Goal: Task Accomplishment & Management: Use online tool/utility

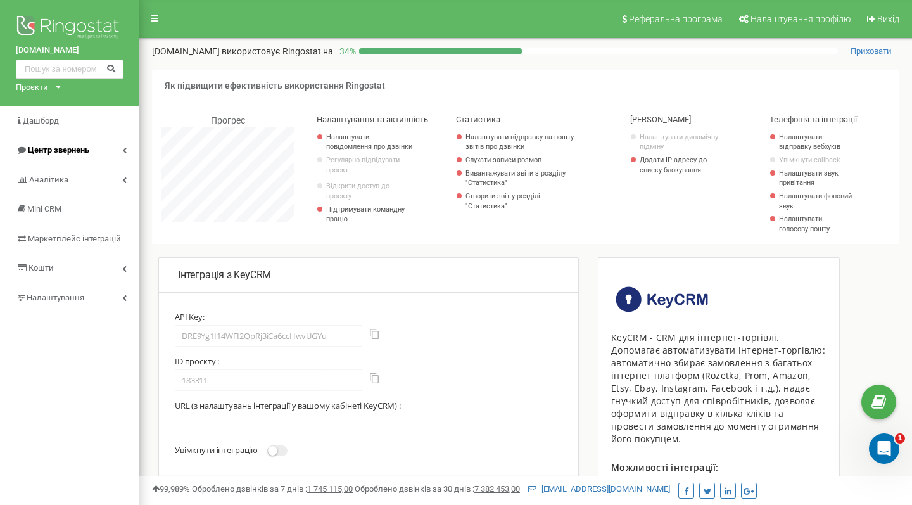
scroll to position [760, 773]
click at [118, 152] on link "Центр звернень" at bounding box center [69, 151] width 139 height 30
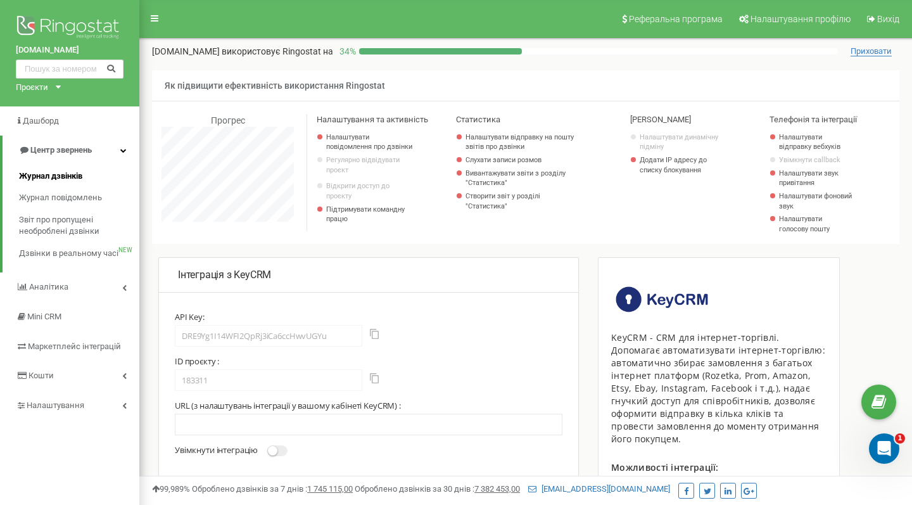
click at [41, 174] on span "Журнал дзвінків" at bounding box center [50, 176] width 63 height 12
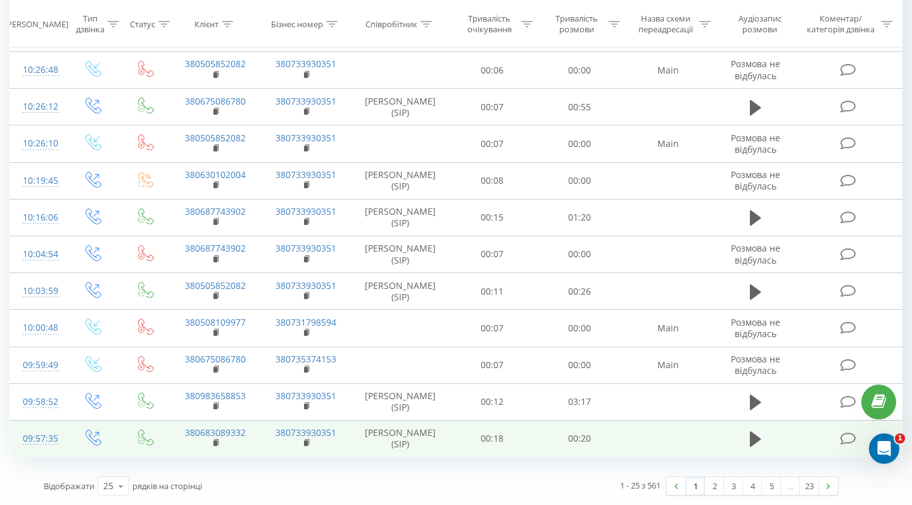
scroll to position [661, 0]
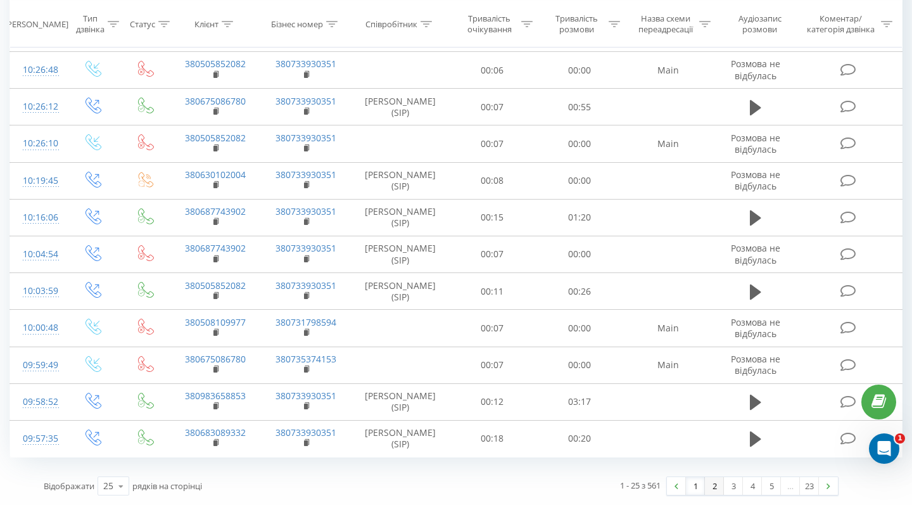
click at [716, 490] on link "2" at bounding box center [714, 486] width 19 height 18
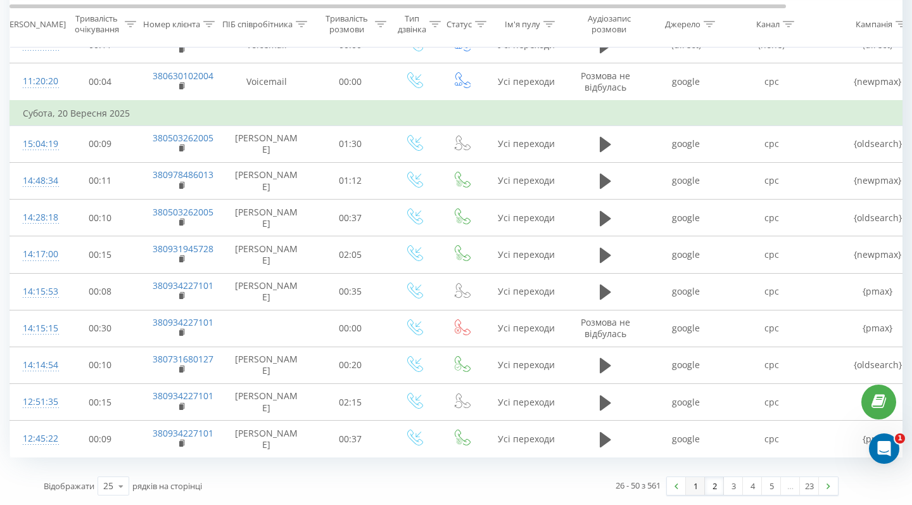
click at [702, 486] on link "1" at bounding box center [695, 486] width 19 height 18
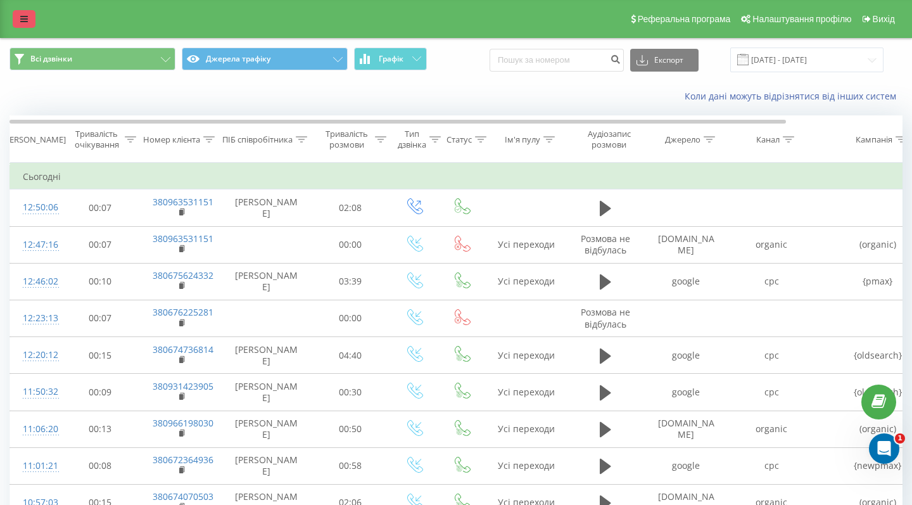
click at [27, 23] on icon at bounding box center [24, 19] width 8 height 9
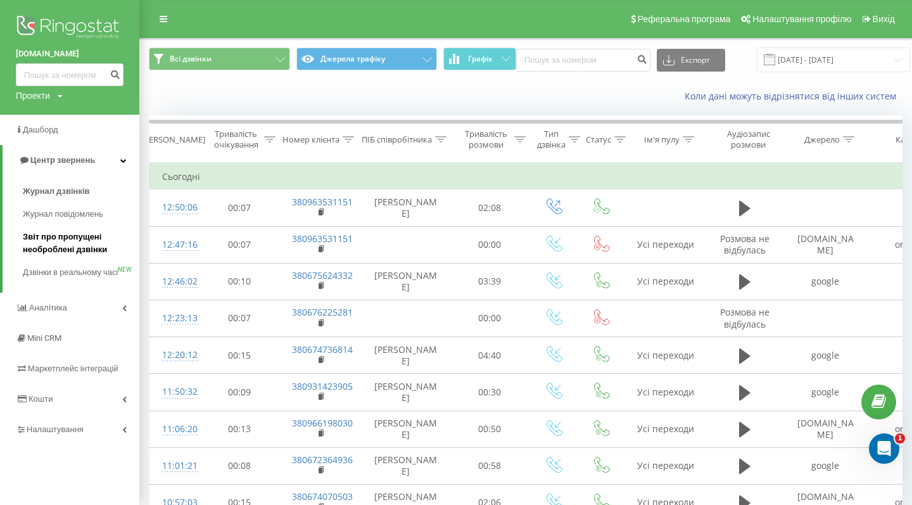
click at [53, 226] on link "Звіт про пропущені необроблені дзвінки" at bounding box center [81, 243] width 117 height 35
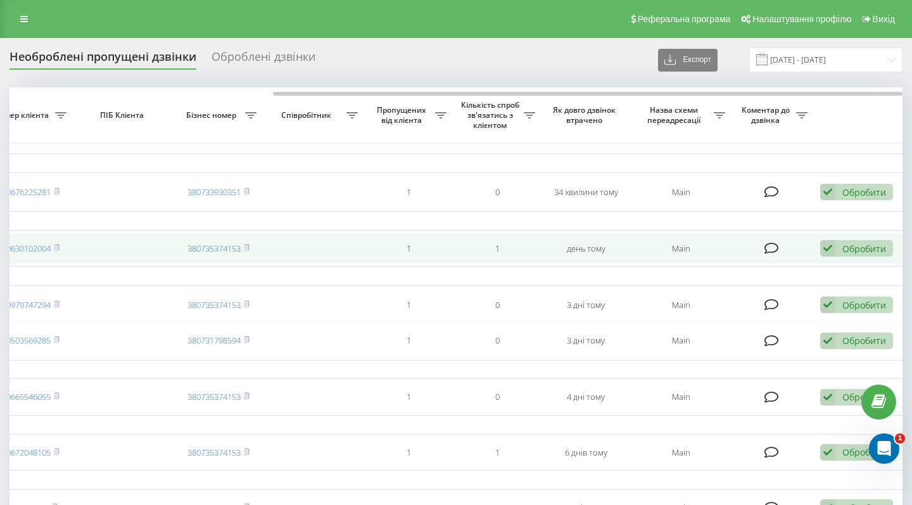
click at [856, 257] on div "Обробити Не вдалося зв'язатися Зв'язався з клієнтом за допомогою іншого каналу …" at bounding box center [856, 248] width 73 height 17
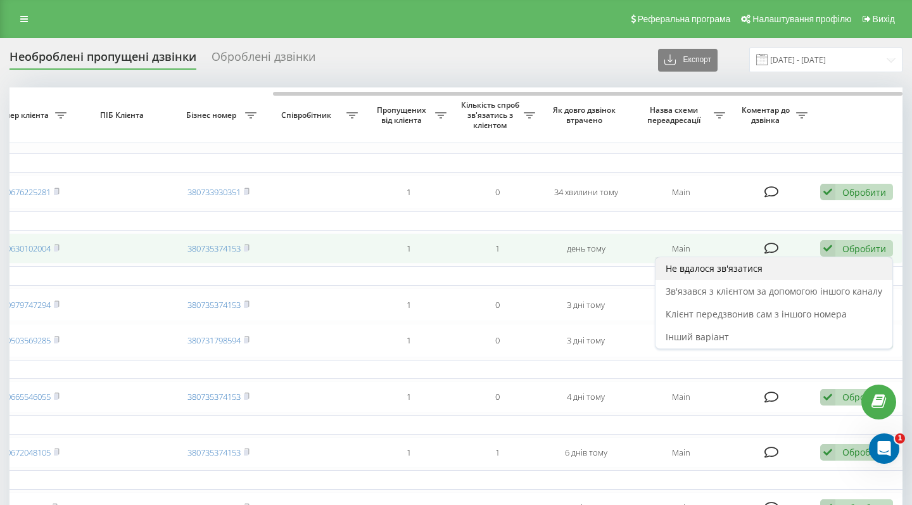
click at [708, 274] on span "Не вдалося зв'язатися" at bounding box center [714, 268] width 97 height 12
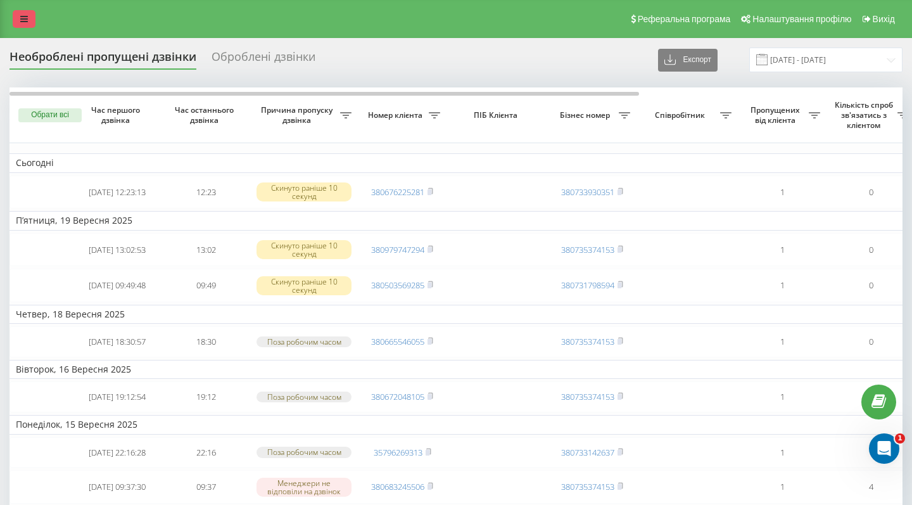
click at [20, 23] on icon at bounding box center [24, 19] width 8 height 9
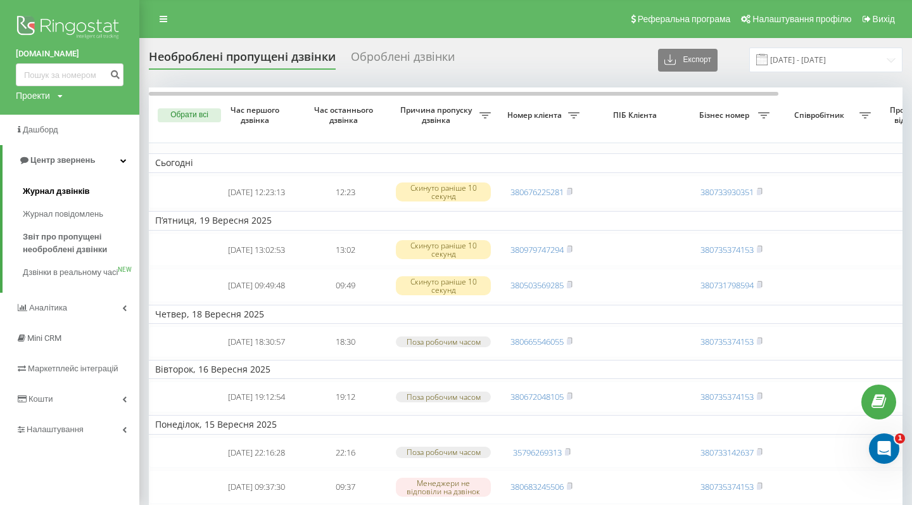
click at [58, 180] on link "Журнал дзвінків" at bounding box center [81, 191] width 117 height 23
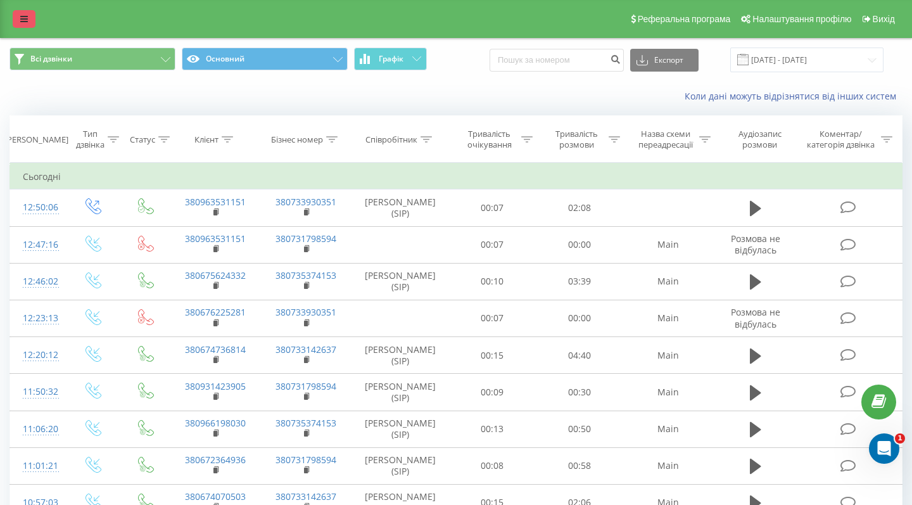
click at [23, 23] on icon at bounding box center [24, 19] width 8 height 9
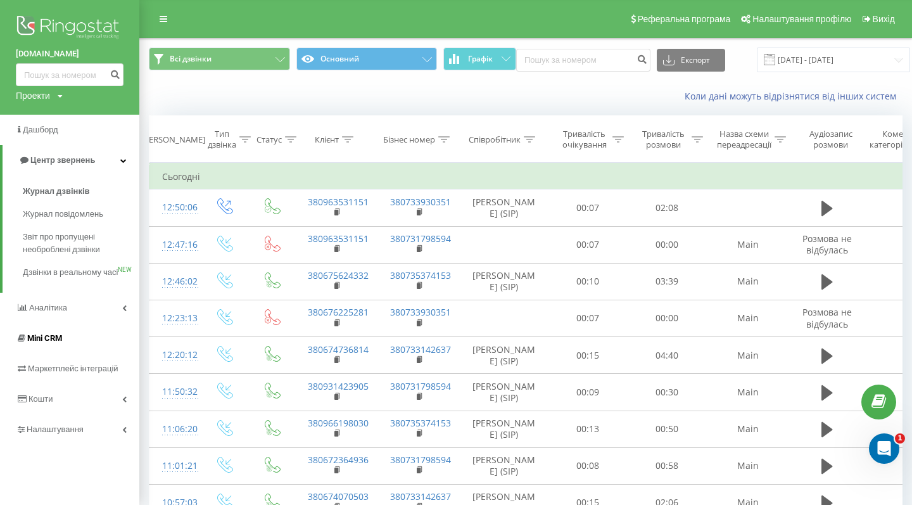
click at [32, 343] on span "Mini CRM" at bounding box center [44, 338] width 35 height 10
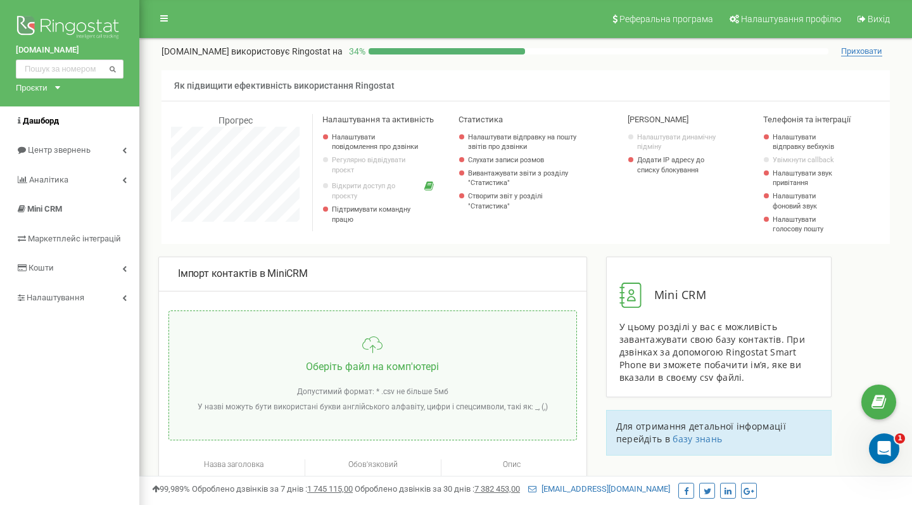
click at [54, 128] on link "Дашборд" at bounding box center [69, 121] width 139 height 30
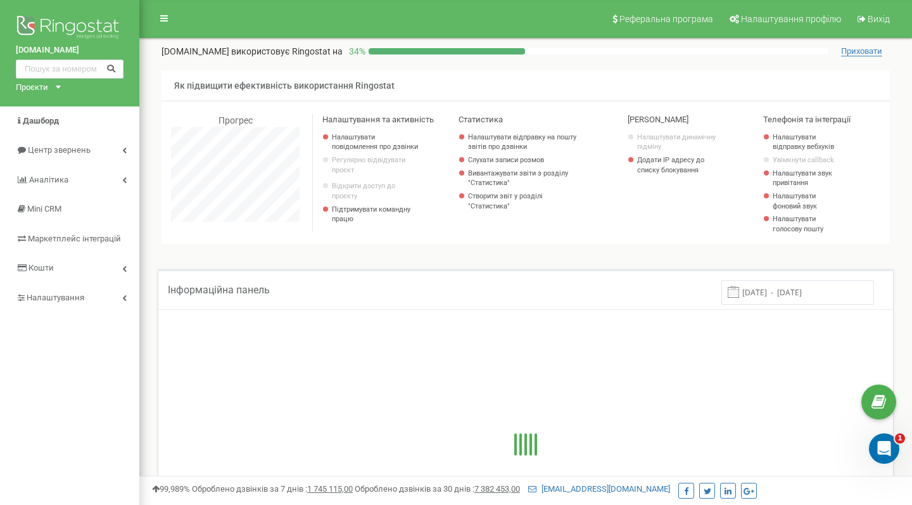
scroll to position [760, 773]
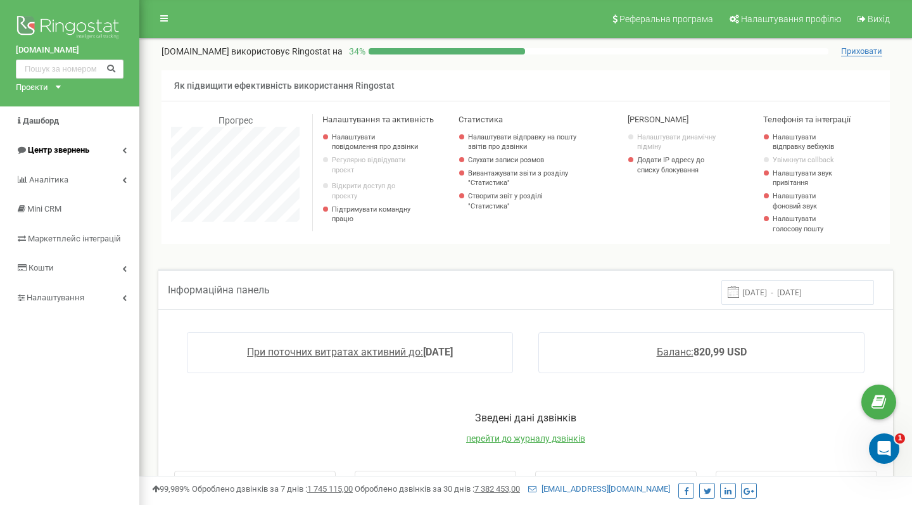
click at [118, 147] on link "Центр звернень" at bounding box center [69, 151] width 139 height 30
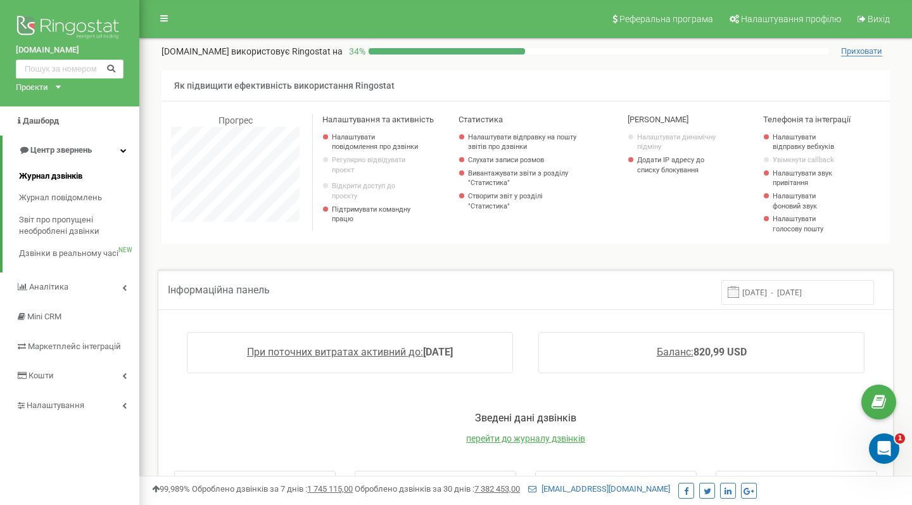
click at [54, 176] on span "Журнал дзвінків" at bounding box center [50, 176] width 63 height 12
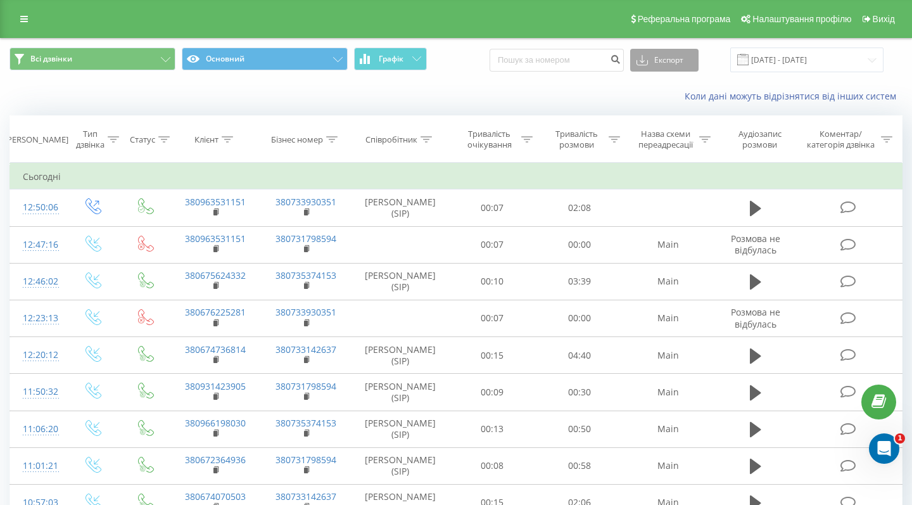
click at [686, 72] on button "Експорт" at bounding box center [664, 60] width 68 height 23
click at [657, 89] on span ".csv" at bounding box center [649, 83] width 16 height 12
click at [29, 20] on link at bounding box center [24, 19] width 23 height 18
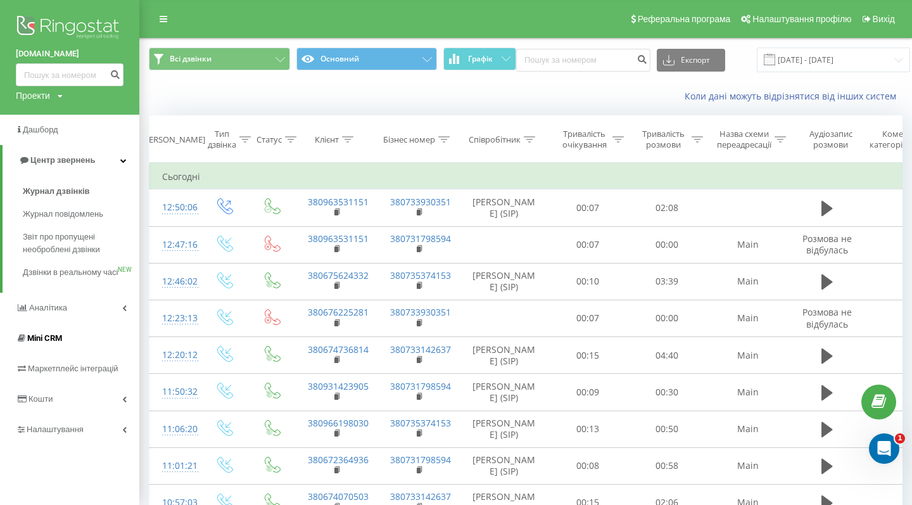
click at [53, 343] on span "Mini CRM" at bounding box center [44, 338] width 35 height 10
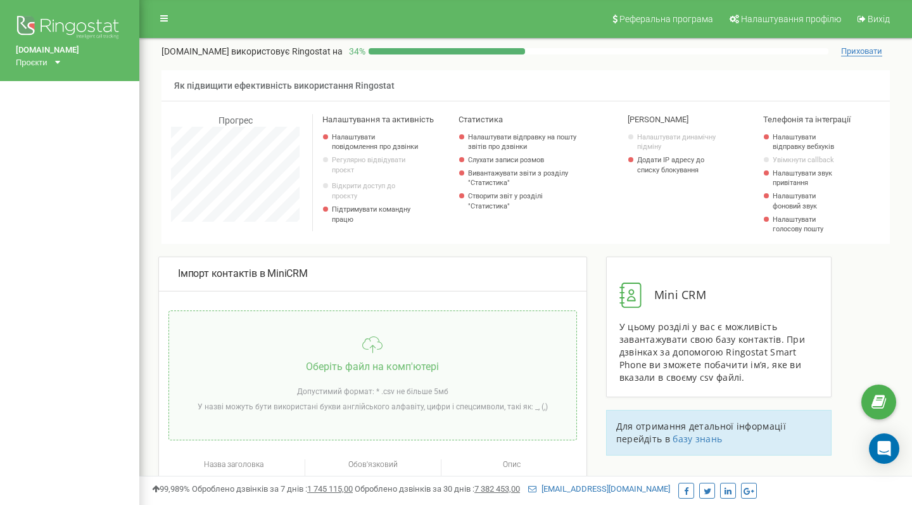
click at [341, 343] on input "file" at bounding box center [372, 375] width 407 height 129
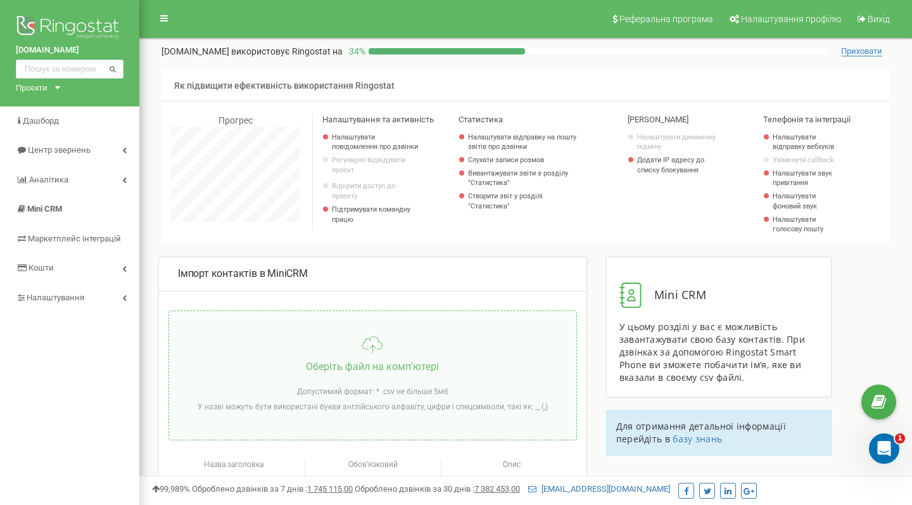
type input "C:\fakepath\Call_log-kyivavtotech.com.ua-22-08-2025-22-09-2025.csv"
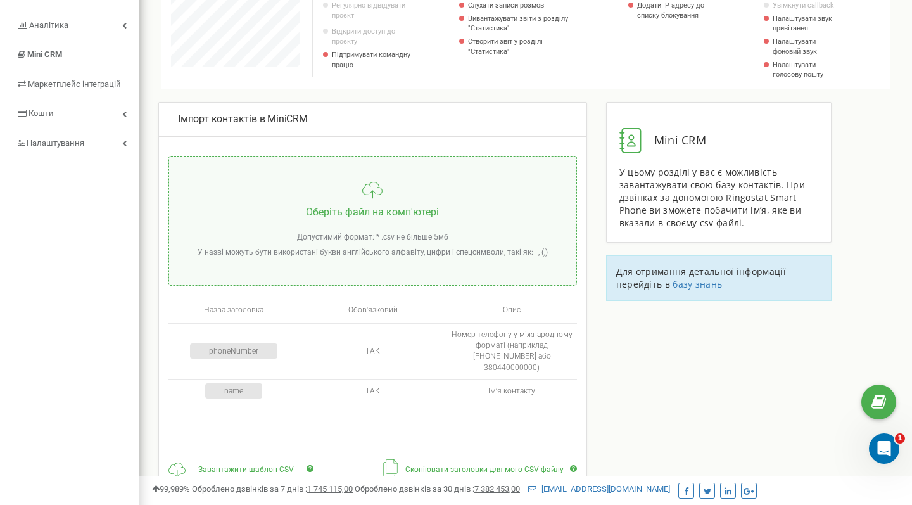
scroll to position [153, 0]
click at [114, 87] on span "Маркетплейс інтеграцій" at bounding box center [68, 86] width 104 height 12
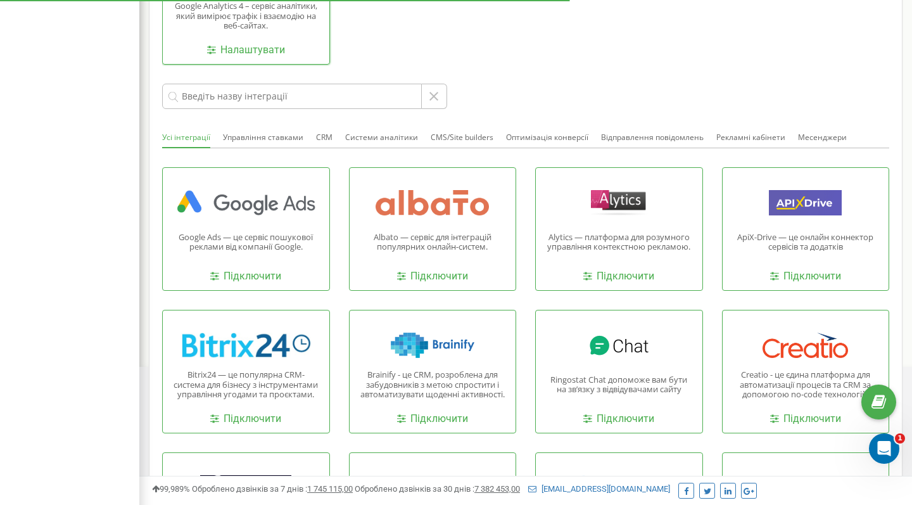
scroll to position [392, 0]
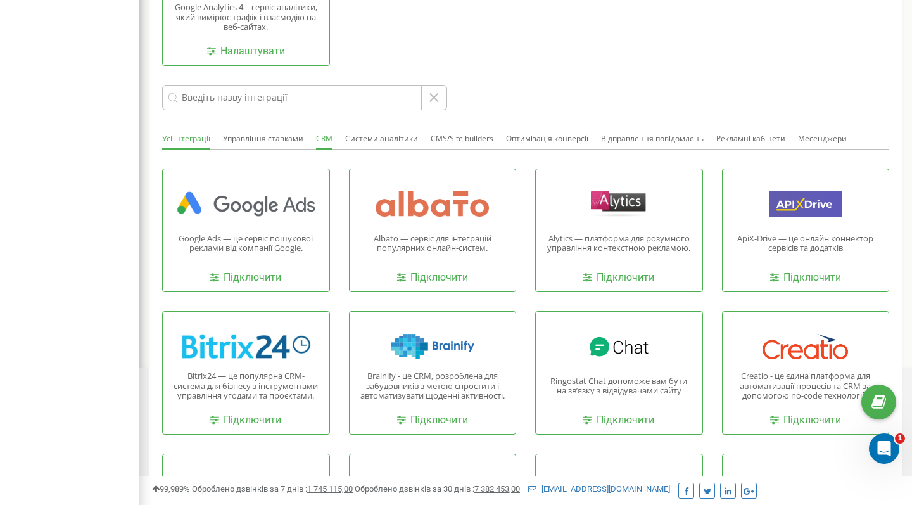
click at [319, 133] on button "CRM" at bounding box center [324, 139] width 16 height 20
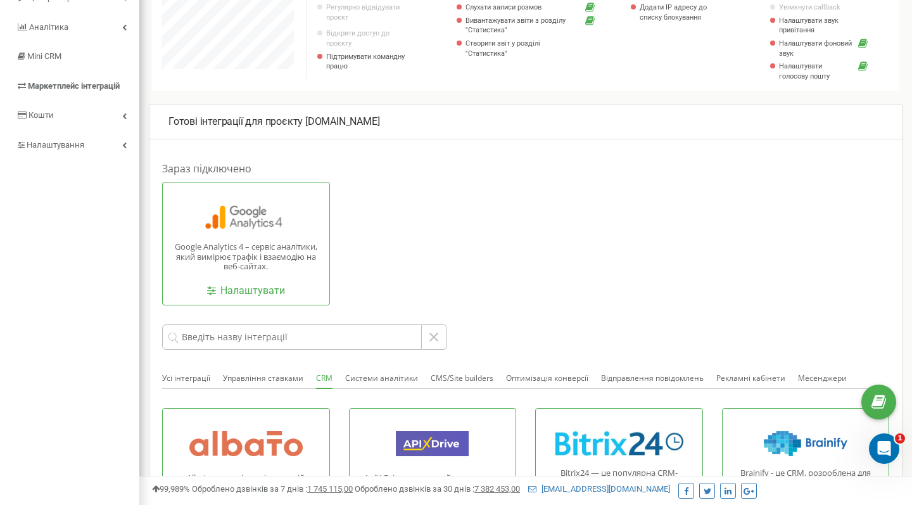
scroll to position [299, 0]
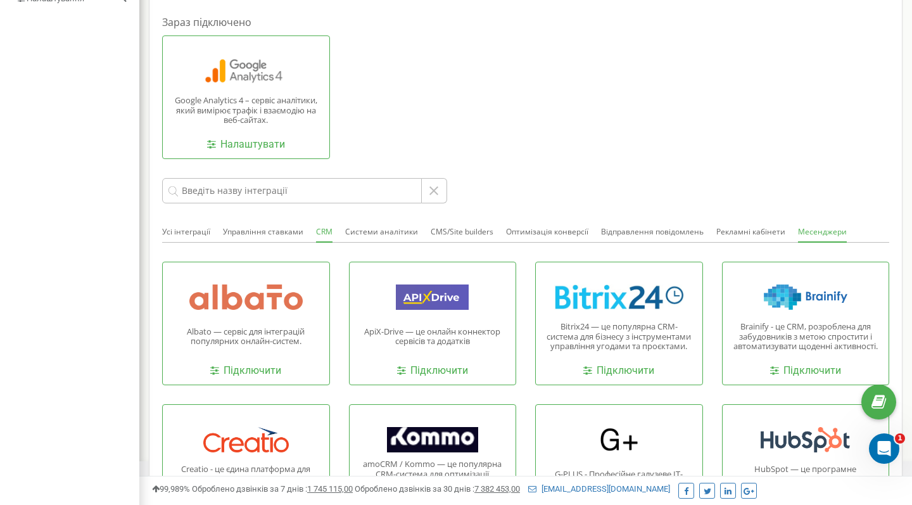
click at [811, 229] on button "Месенджери" at bounding box center [822, 232] width 49 height 20
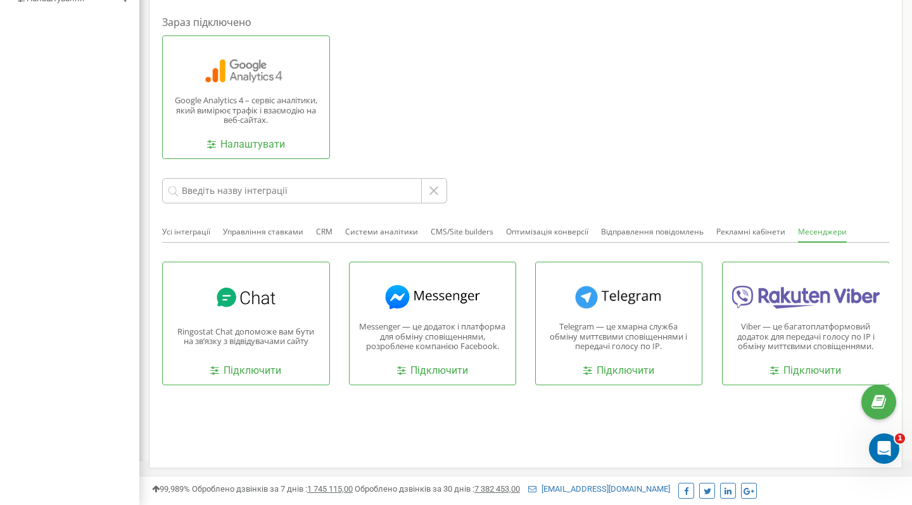
scroll to position [295, 0]
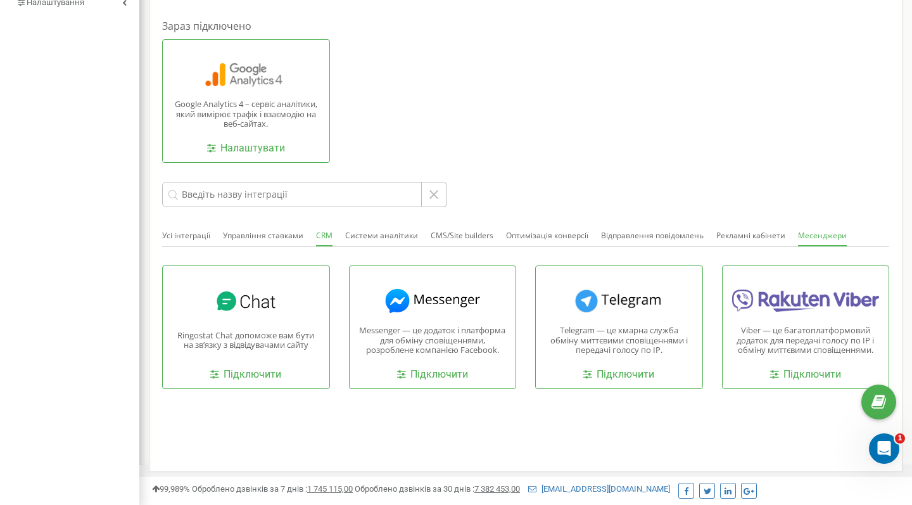
click at [316, 234] on button "CRM" at bounding box center [324, 236] width 16 height 20
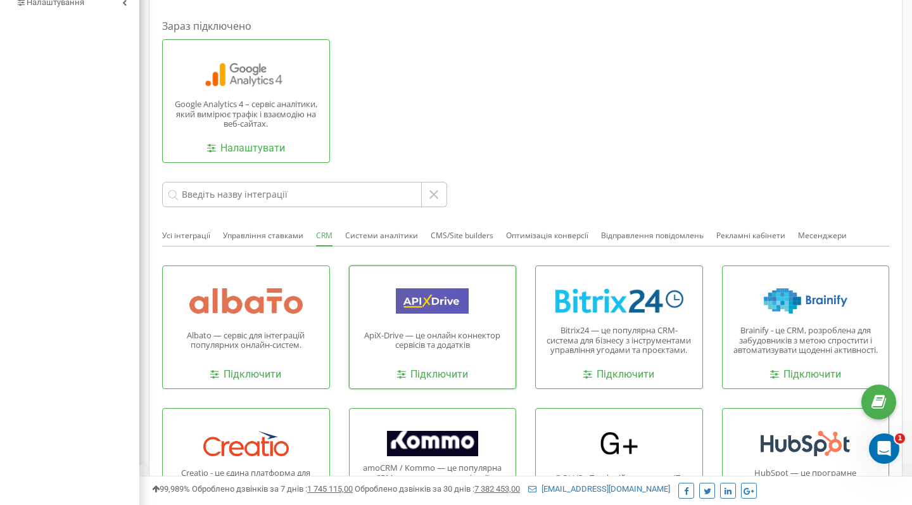
click at [414, 295] on div at bounding box center [433, 300] width 148 height 25
drag, startPoint x: 364, startPoint y: 334, endPoint x: 402, endPoint y: 330, distance: 38.2
click at [402, 331] on p "ApiX-Drive — це онлайн коннектор сервісів та додатків" at bounding box center [433, 341] width 148 height 20
copy p "ApiX-Drive"
drag, startPoint x: 558, startPoint y: 321, endPoint x: 587, endPoint y: 319, distance: 28.6
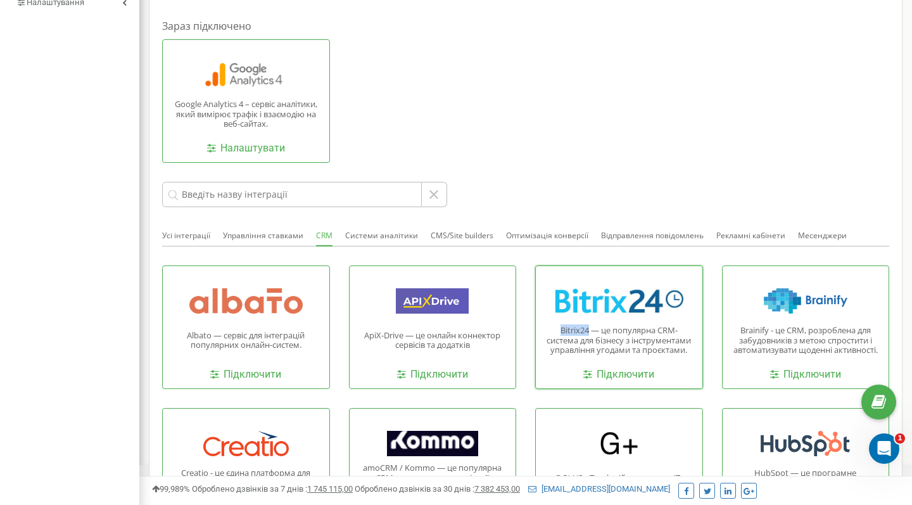
click at [587, 326] on p "Bitrix24 — це популярна CRM-система для бізнесу з інструментами управління угод…" at bounding box center [619, 341] width 148 height 30
copy p "Bitrix24"
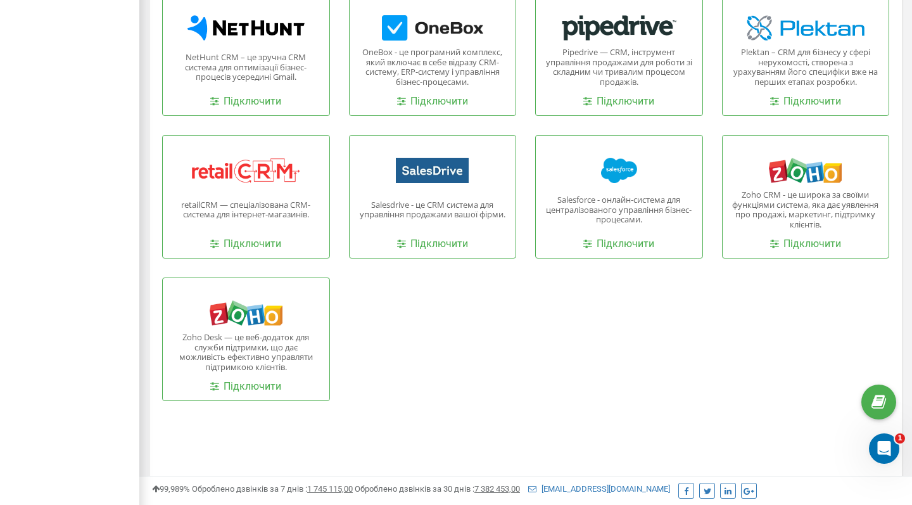
scroll to position [995, 0]
drag, startPoint x: 556, startPoint y: 195, endPoint x: 595, endPoint y: 196, distance: 39.3
click at [595, 196] on p "Salesforce - онлайн-система для централізованого управління бізнес-процесами." at bounding box center [619, 211] width 148 height 30
copy p "Salesforce"
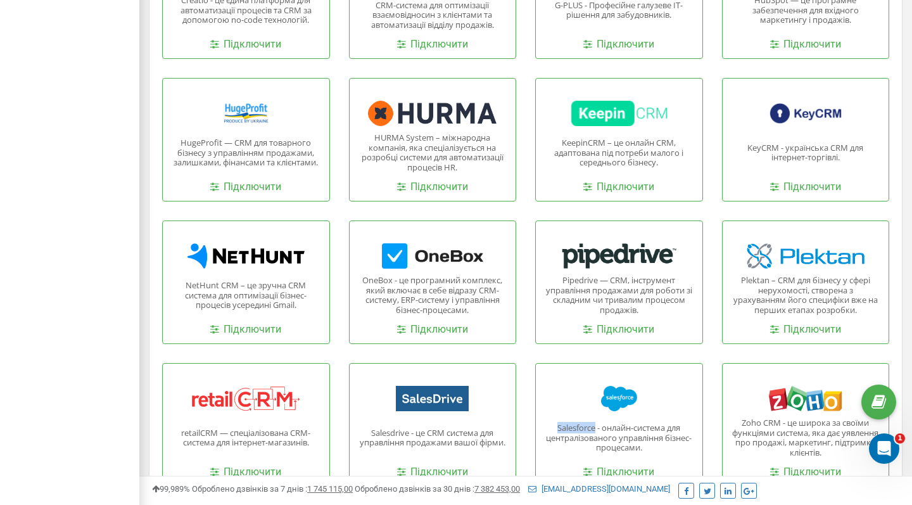
scroll to position [753, 0]
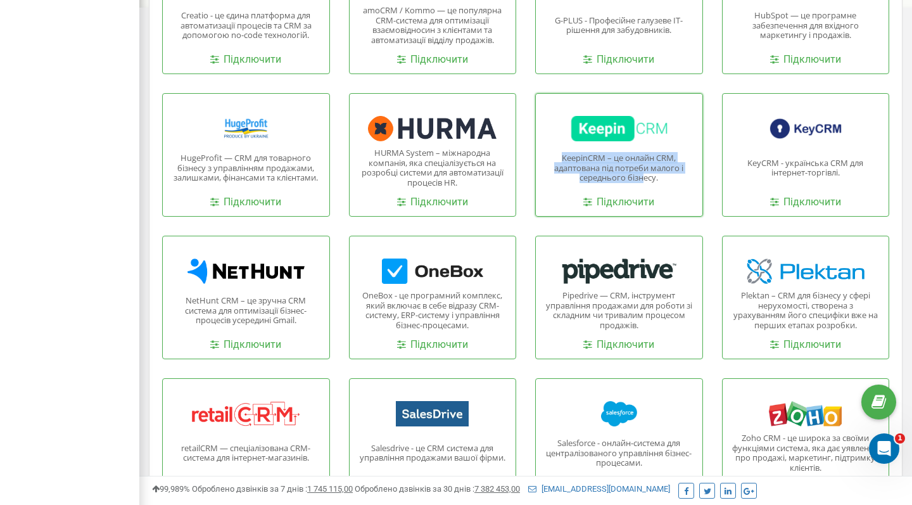
drag, startPoint x: 552, startPoint y: 154, endPoint x: 644, endPoint y: 165, distance: 92.6
click at [644, 165] on p "KeepinCRM – це онлайн CRM, адаптована під потреби малого і середнього бізнесу." at bounding box center [619, 168] width 148 height 30
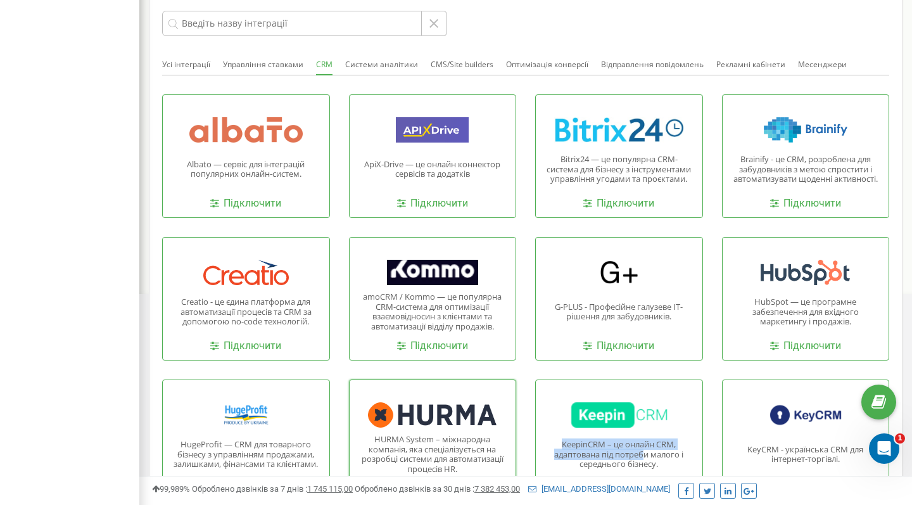
scroll to position [465, 0]
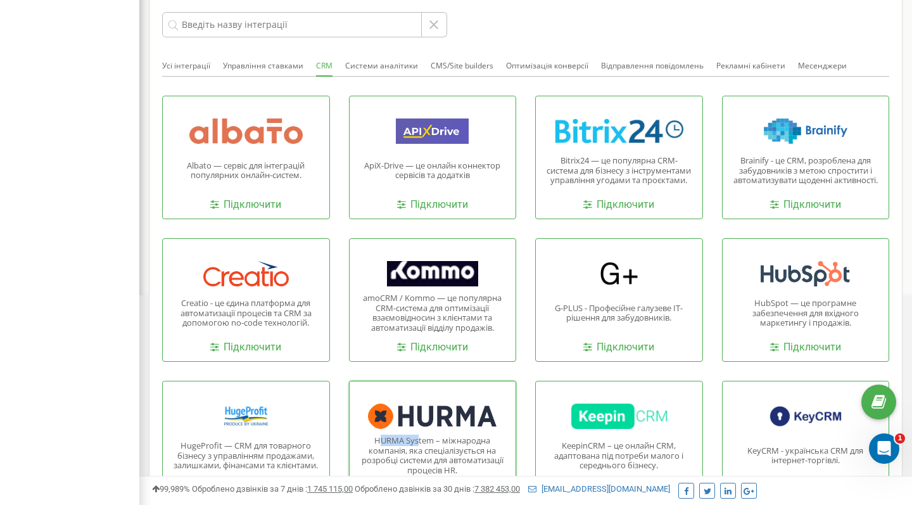
drag, startPoint x: 380, startPoint y: 435, endPoint x: 419, endPoint y: 435, distance: 39.3
click at [419, 436] on p "HURMA System – міжнародна компанія, яка спеціалізується на розробці системи для…" at bounding box center [433, 455] width 148 height 39
drag, startPoint x: 369, startPoint y: 433, endPoint x: 430, endPoint y: 433, distance: 60.8
click at [430, 436] on p "HURMA System – міжнародна компанія, яка спеціалізується на розробці системи для…" at bounding box center [433, 455] width 148 height 39
copy p "HURMA System"
